Goal: Transaction & Acquisition: Book appointment/travel/reservation

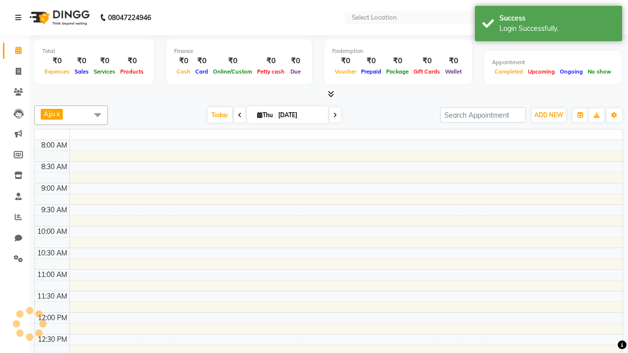
select select "en"
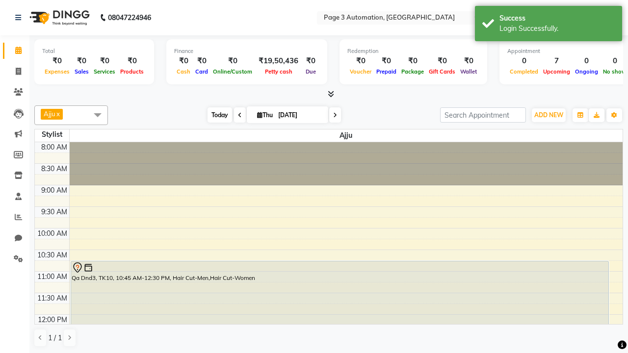
click at [215, 115] on span "Today" at bounding box center [220, 115] width 25 height 15
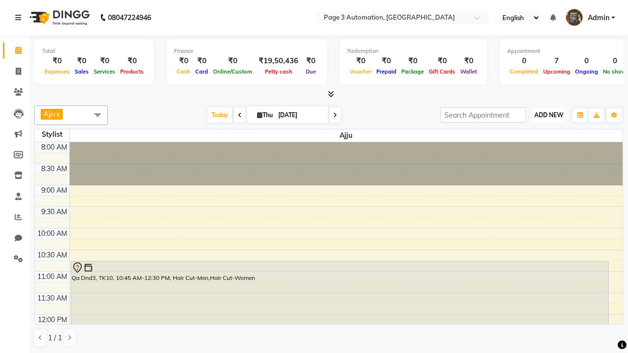
click at [549, 115] on span "ADD NEW" at bounding box center [549, 114] width 29 height 7
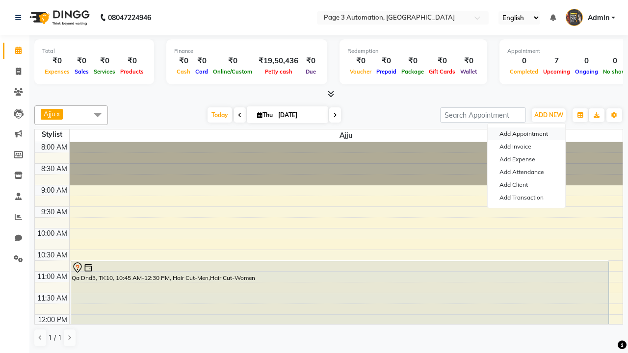
click at [527, 134] on button "Add Appointment" at bounding box center [527, 134] width 78 height 13
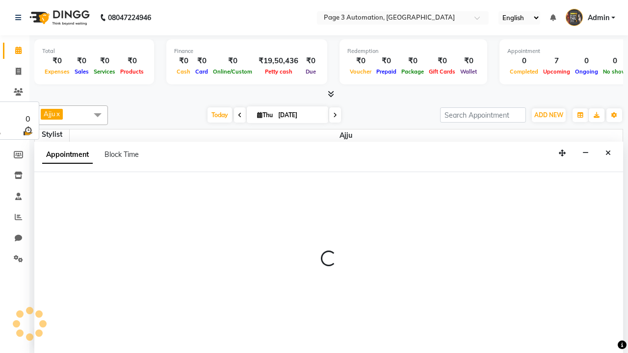
select select "tentative"
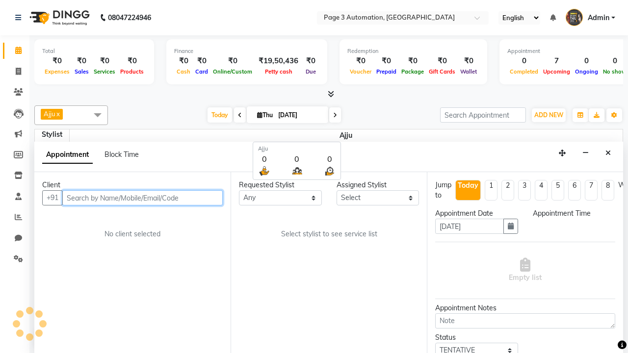
select select "540"
type input "8192346578"
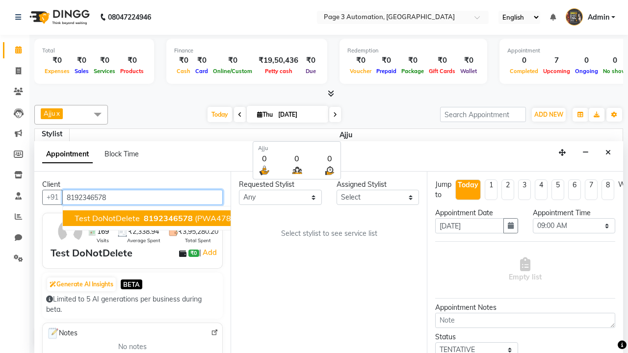
click at [144, 218] on span "8192346578" at bounding box center [168, 219] width 49 height 10
select select "711"
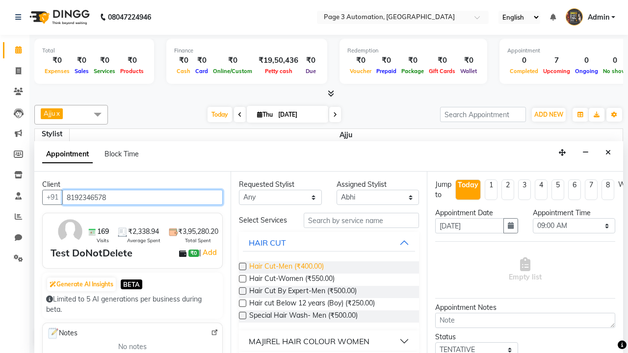
type input "8192346578"
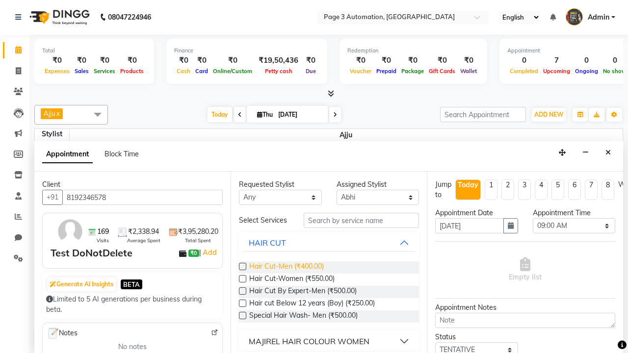
click at [286, 268] on span "Hair Cut-Men (₹400.00)" at bounding box center [286, 268] width 75 height 12
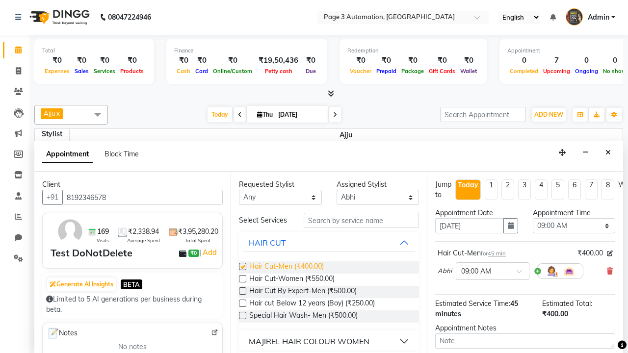
checkbox input "false"
select select "615"
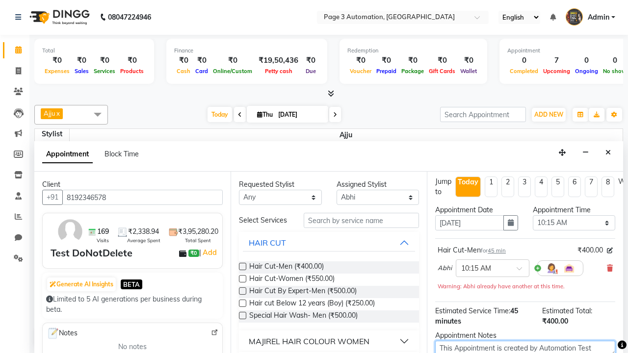
type textarea "This Appointment is created by Automation Test"
checkbox input "false"
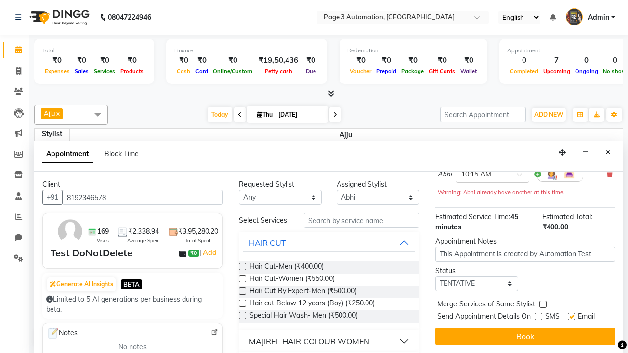
click at [571, 317] on label at bounding box center [571, 316] width 7 height 7
click at [571, 317] on input "checkbox" at bounding box center [571, 318] width 6 height 6
checkbox input "false"
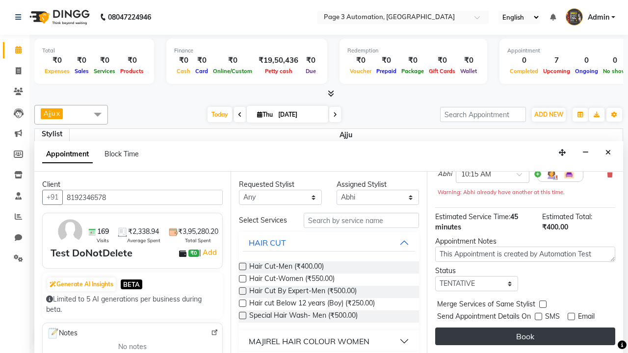
click at [525, 337] on button "Book" at bounding box center [525, 337] width 180 height 18
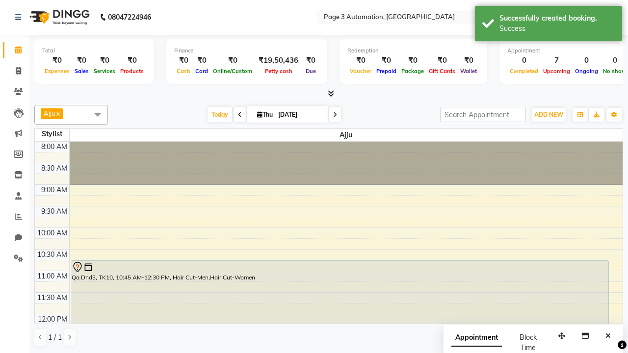
scroll to position [0, 0]
click at [549, 25] on div "Success" at bounding box center [557, 29] width 115 height 10
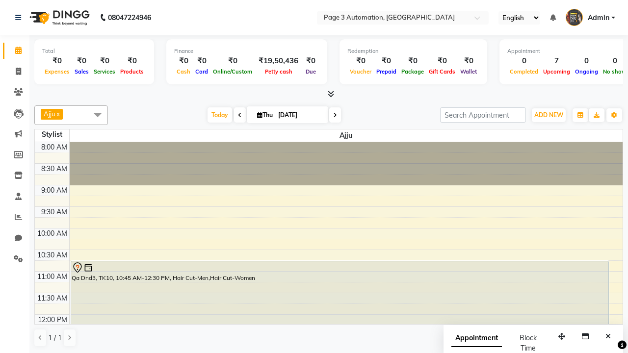
click at [98, 115] on span at bounding box center [98, 115] width 20 height 19
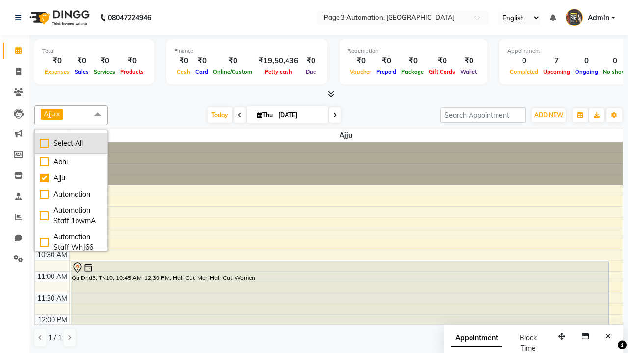
click at [71, 143] on div "Select All" at bounding box center [71, 143] width 63 height 10
checkbox input "true"
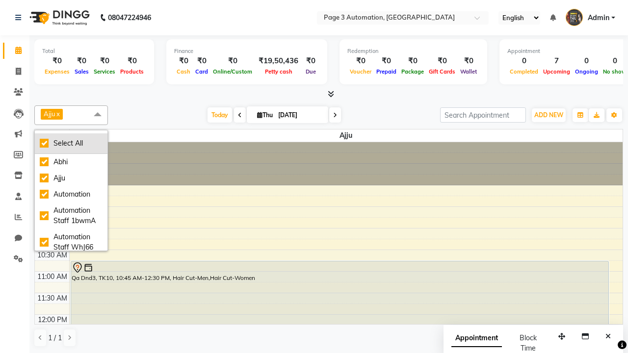
checkbox input "true"
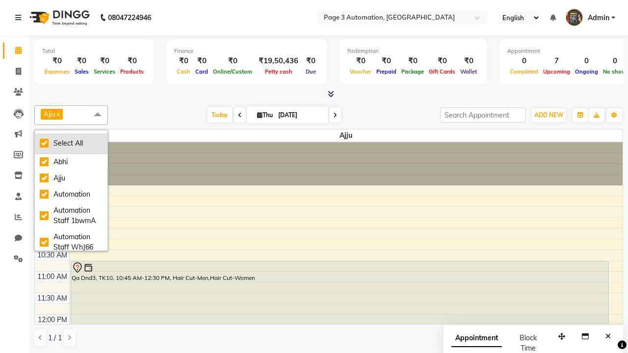
checkbox input "true"
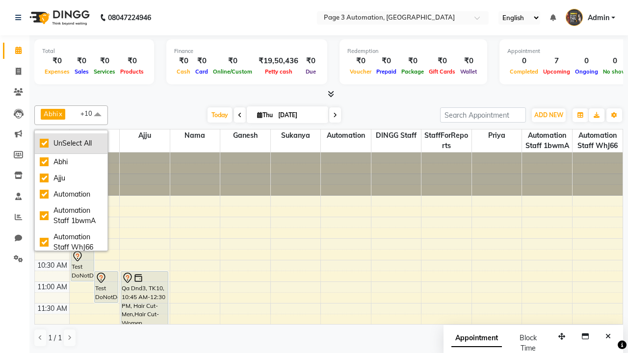
click at [71, 143] on div "UnSelect All" at bounding box center [71, 143] width 63 height 10
checkbox input "false"
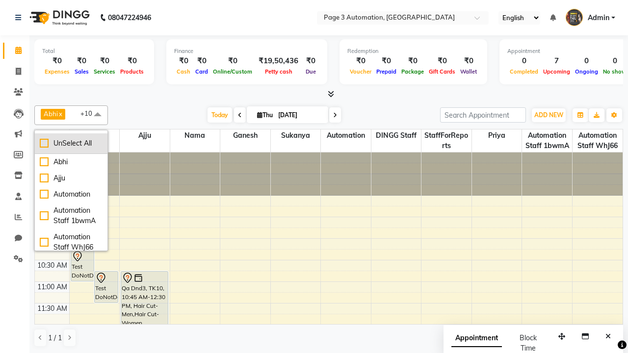
checkbox input "false"
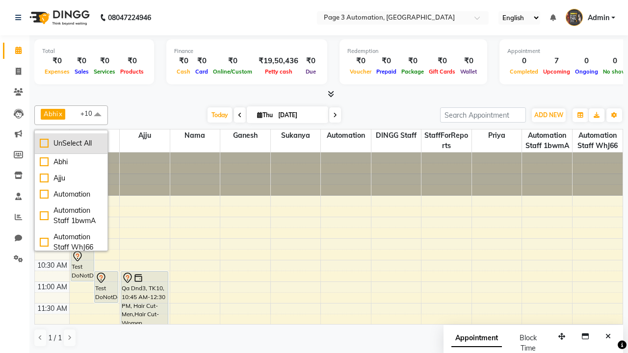
checkbox input "false"
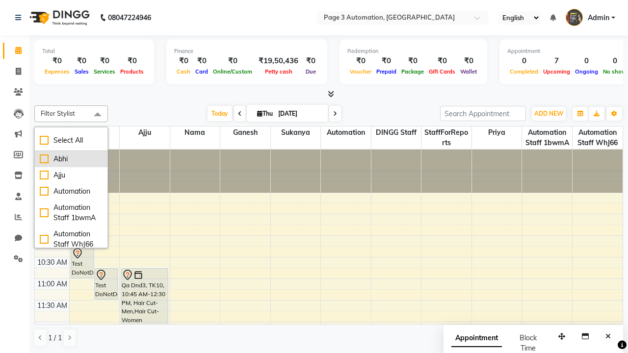
click at [71, 159] on div "Abhi" at bounding box center [71, 159] width 63 height 10
checkbox input "true"
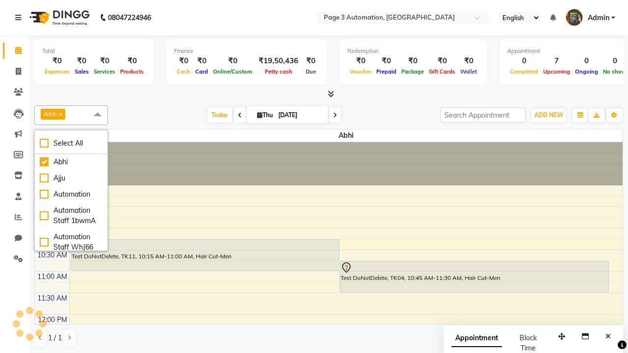
click at [98, 115] on span at bounding box center [98, 115] width 20 height 19
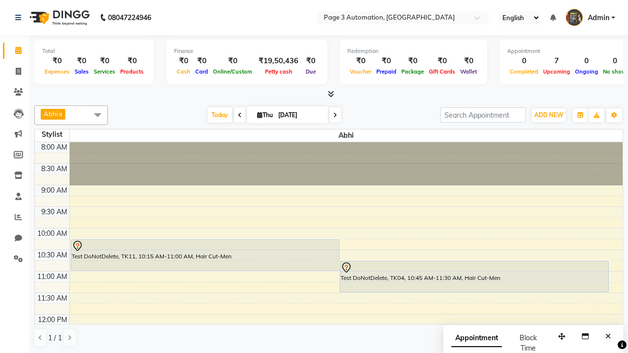
click at [205, 255] on div "Test DoNotDelete, TK11, 10:15 AM-11:00 AM, Hair Cut-Men" at bounding box center [205, 255] width 269 height 31
select select "7"
